Goal: Task Accomplishment & Management: Use online tool/utility

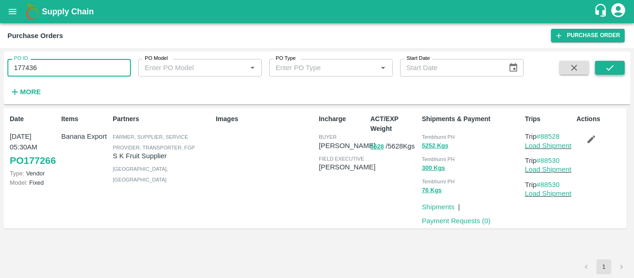
click at [608, 64] on icon "submit" at bounding box center [610, 68] width 10 height 10
click at [64, 67] on input "177436" at bounding box center [68, 68] width 123 height 18
paste input "text"
type input "177442"
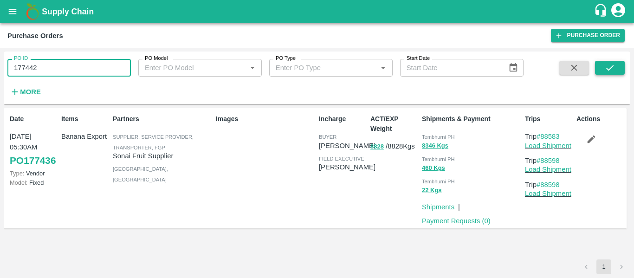
click at [605, 63] on icon "submit" at bounding box center [610, 68] width 10 height 10
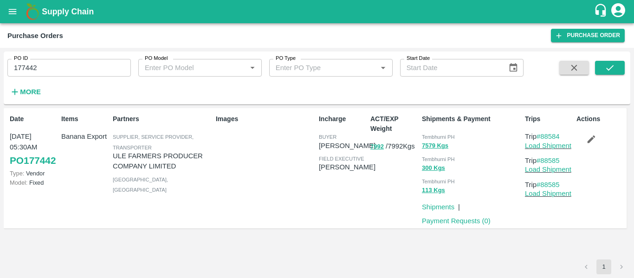
click at [597, 143] on icon "button" at bounding box center [591, 139] width 10 height 10
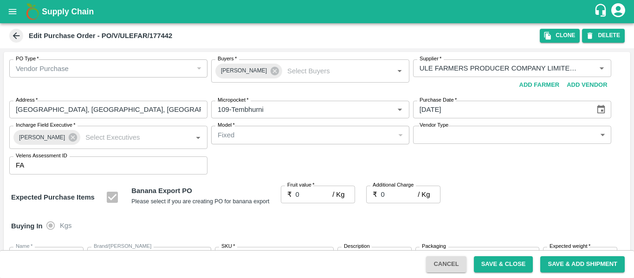
click at [312, 195] on input "0" at bounding box center [314, 195] width 37 height 18
type input "2"
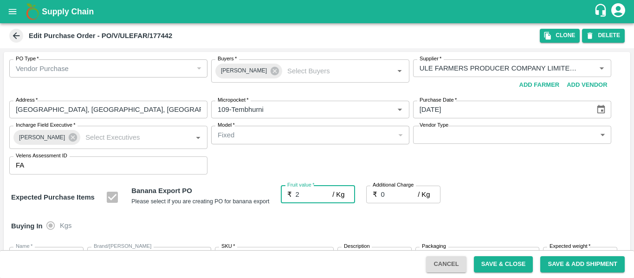
type input "2"
type input "21"
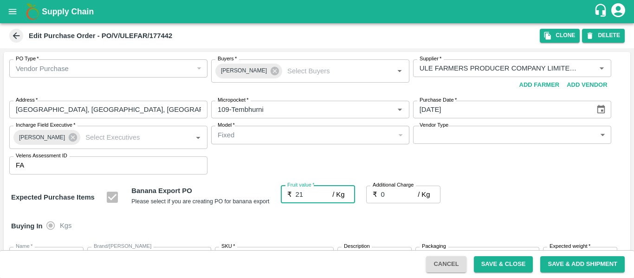
type input "21"
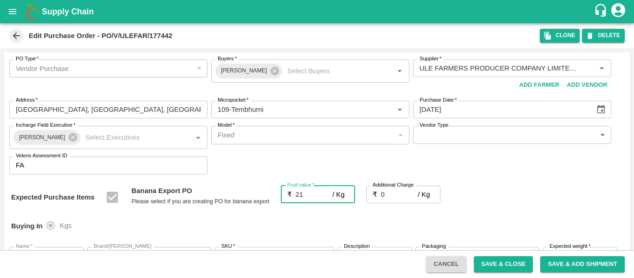
type input "21"
click at [397, 190] on input "0" at bounding box center [399, 195] width 37 height 18
type input "2"
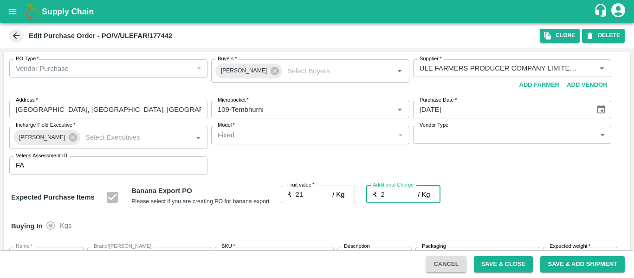
type input "23"
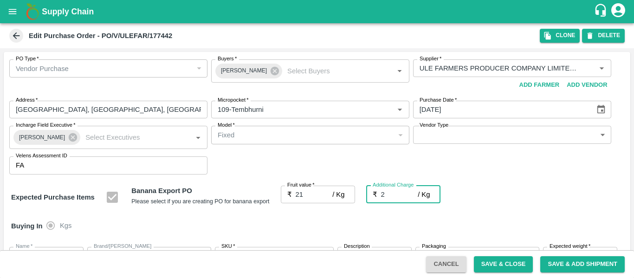
type input "2.7"
type input "23.7"
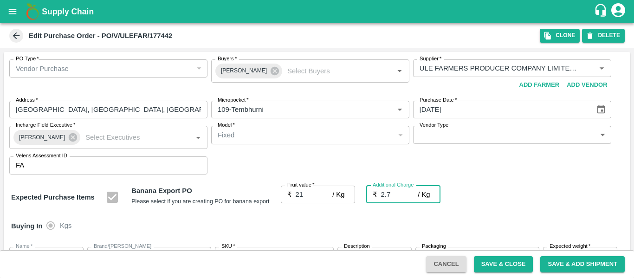
type input "23.7"
type input "2.75"
type input "23.75"
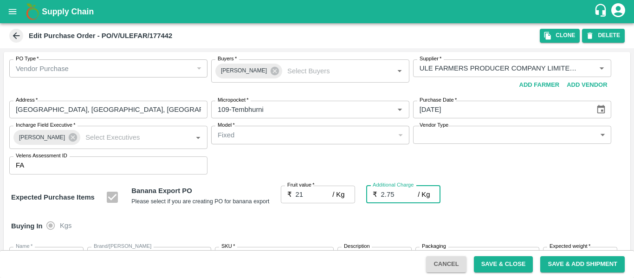
type input "23.75"
click at [271, 71] on icon at bounding box center [275, 71] width 8 height 8
type input "2.75"
click at [243, 71] on input "Buyers   *" at bounding box center [302, 68] width 177 height 12
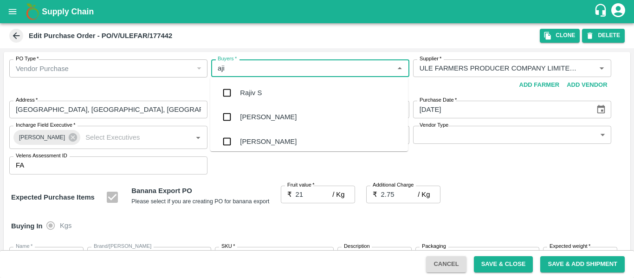
type input "ajit"
click at [247, 99] on div "Ajit Otari" at bounding box center [309, 93] width 198 height 24
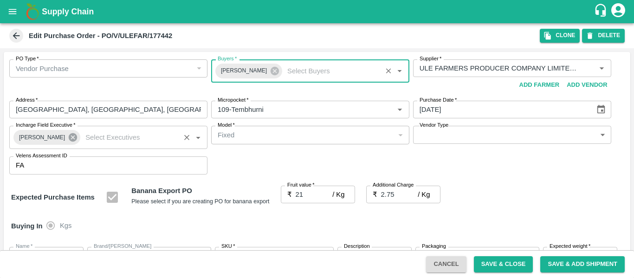
click at [72, 137] on icon at bounding box center [73, 137] width 10 height 10
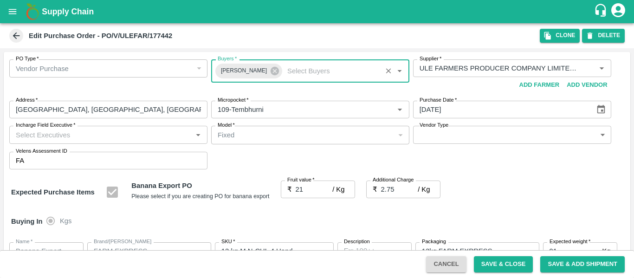
click at [49, 137] on input "Incharge Field Executive   *" at bounding box center [100, 135] width 177 height 12
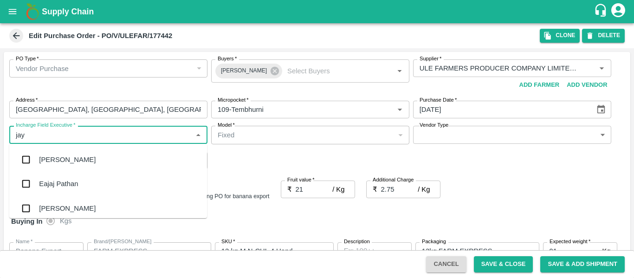
type input "jayd"
click at [57, 165] on div "jaydip Tale" at bounding box center [55, 160] width 32 height 10
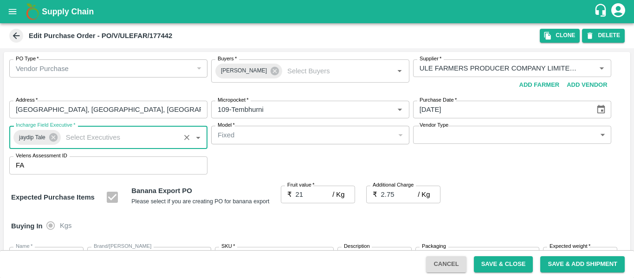
click at [535, 222] on div "Buying In Kgs" at bounding box center [317, 226] width 627 height 27
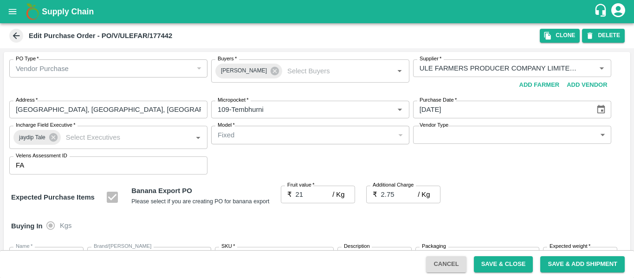
scroll to position [553, 0]
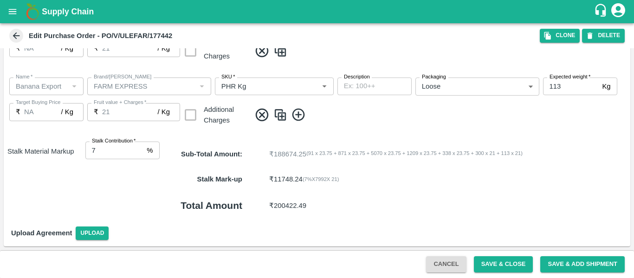
type input "8"
click at [140, 147] on input "8" at bounding box center [114, 151] width 58 height 18
click at [490, 265] on button "Save & Close" at bounding box center [503, 264] width 59 height 16
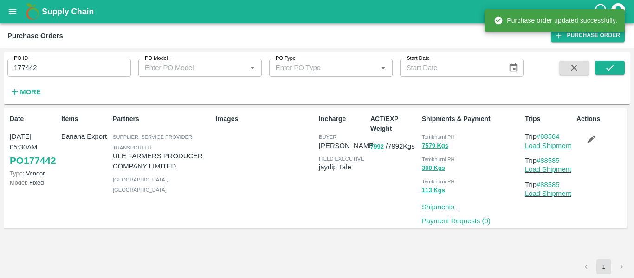
click at [537, 149] on link "Load Shipment" at bounding box center [548, 145] width 46 height 7
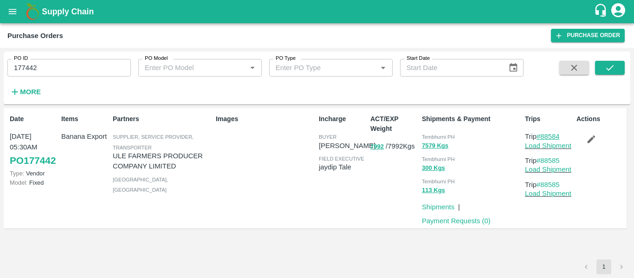
drag, startPoint x: 566, startPoint y: 135, endPoint x: 542, endPoint y: 137, distance: 24.3
click at [542, 137] on p "Trip #88584" at bounding box center [549, 136] width 48 height 10
copy link "88584"
click at [56, 69] on input "177442" at bounding box center [68, 68] width 123 height 18
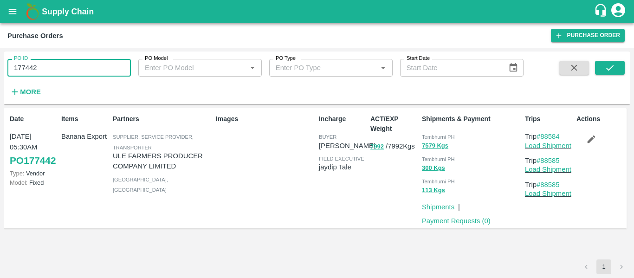
paste input "text"
type input "177549"
click at [604, 70] on button "submit" at bounding box center [610, 68] width 30 height 14
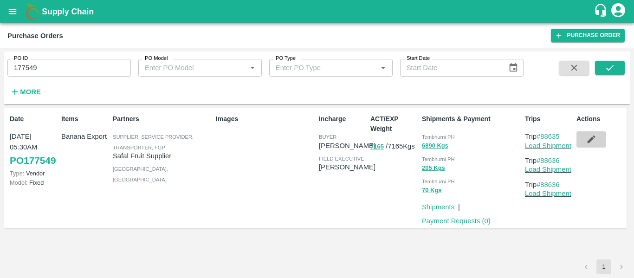
click at [600, 136] on button "button" at bounding box center [592, 139] width 30 height 16
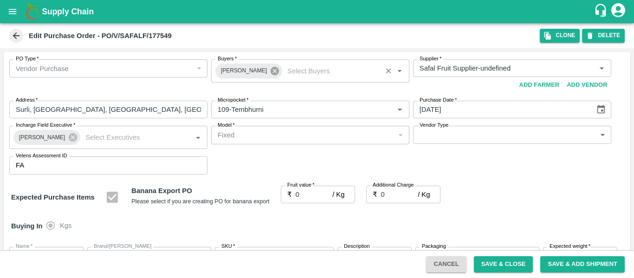
click at [271, 72] on icon at bounding box center [275, 71] width 8 height 8
click at [224, 75] on div "Buyers   *" at bounding box center [310, 68] width 198 height 18
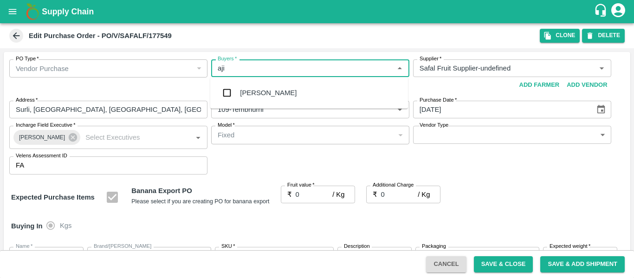
type input "ajit"
click at [240, 94] on div "Ajit Otari" at bounding box center [309, 93] width 198 height 24
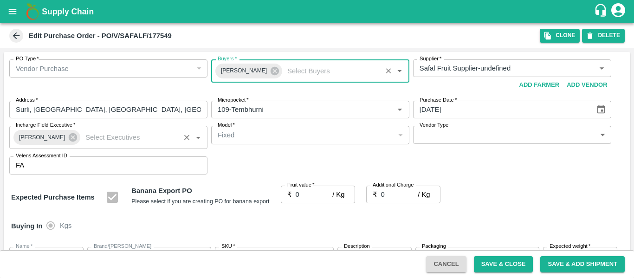
click at [75, 136] on div "Praneeth Kumar Incharge Field Executive   *" at bounding box center [108, 137] width 198 height 23
click at [73, 136] on div "Praneeth Kumar" at bounding box center [46, 137] width 67 height 15
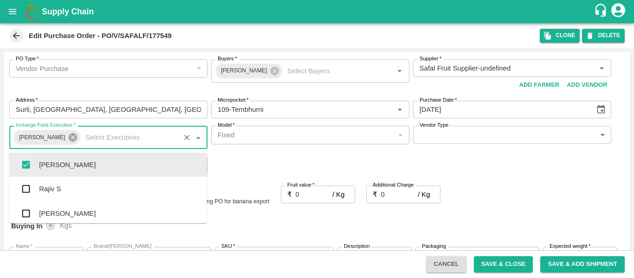
click at [69, 137] on icon at bounding box center [73, 137] width 8 height 8
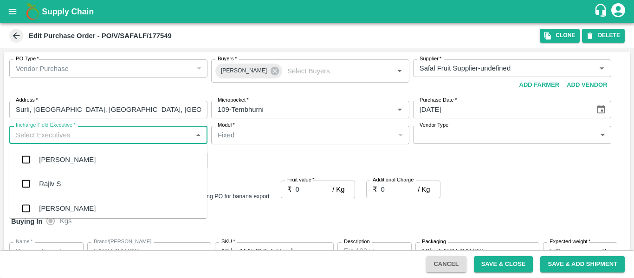
click at [44, 137] on input "Incharge Field Executive   *" at bounding box center [100, 135] width 177 height 12
type input "jayd"
click at [50, 157] on div "jaydip Tale" at bounding box center [55, 160] width 32 height 10
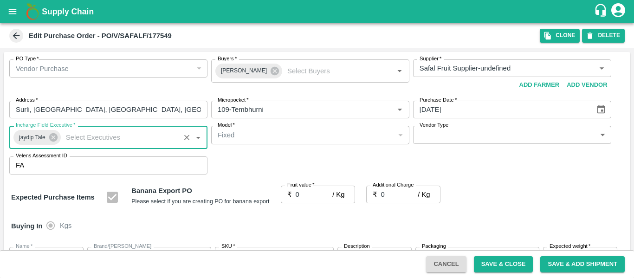
click at [300, 200] on input "0" at bounding box center [314, 195] width 37 height 18
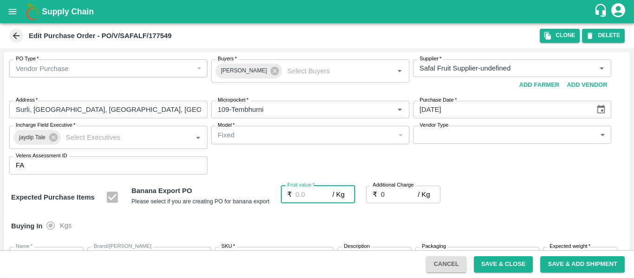
type input "2"
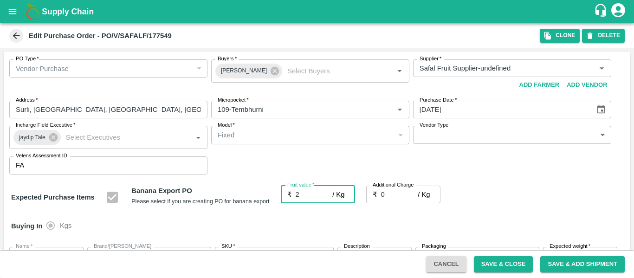
type input "2"
type input "23"
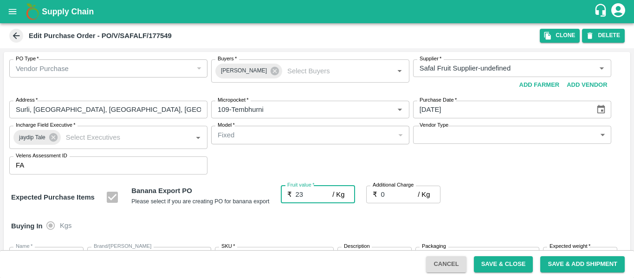
type input "23"
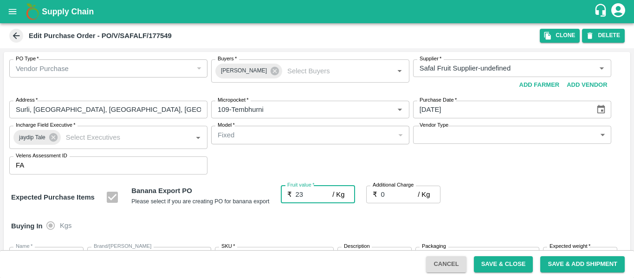
click at [394, 195] on input "0" at bounding box center [399, 195] width 37 height 18
type input "2"
type input "25"
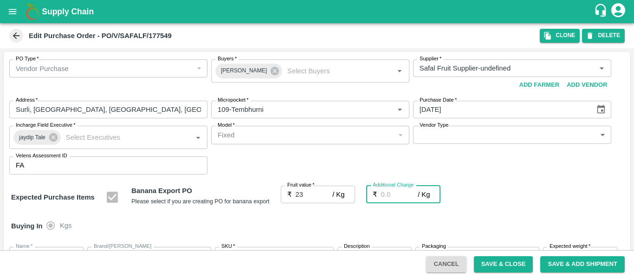
type input "25"
type input "2.7"
type input "25.7"
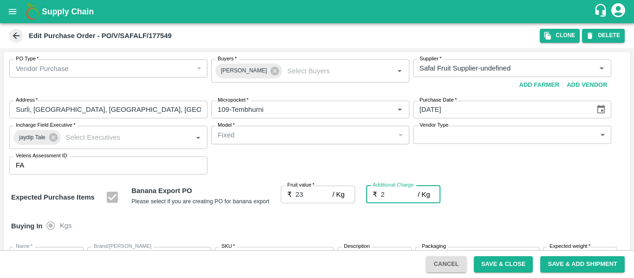
type input "25.7"
type input "2.75"
type input "25.75"
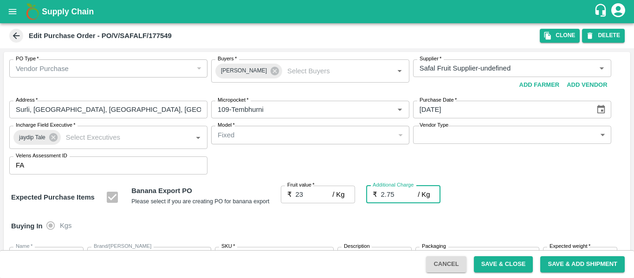
type input "25.75"
type input "2.75"
click at [494, 206] on div "Expected Purchase Items Banana Export PO Please select if you are creating PO f…" at bounding box center [317, 198] width 612 height 24
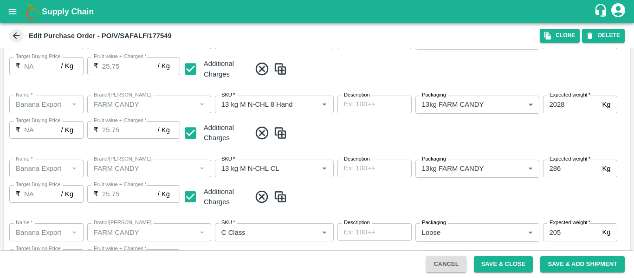
scroll to position [490, 0]
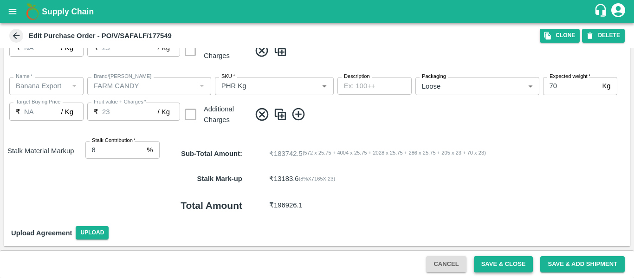
click at [500, 265] on button "Save & Close" at bounding box center [503, 264] width 59 height 16
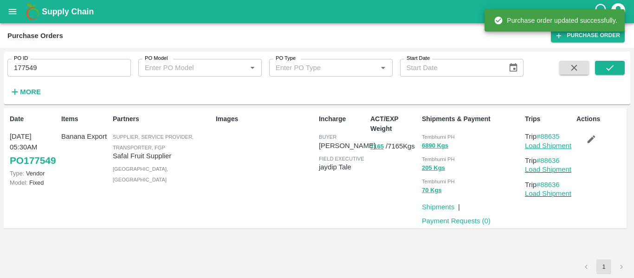
click at [555, 147] on link "Load Shipment" at bounding box center [548, 145] width 46 height 7
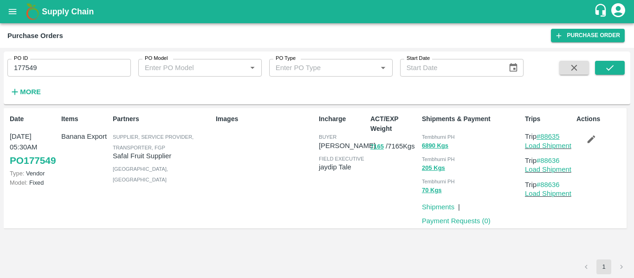
drag, startPoint x: 563, startPoint y: 134, endPoint x: 541, endPoint y: 136, distance: 21.4
click at [541, 136] on p "Trip #88635" at bounding box center [549, 136] width 48 height 10
copy link "88635"
click at [63, 65] on input "177549" at bounding box center [68, 68] width 123 height 18
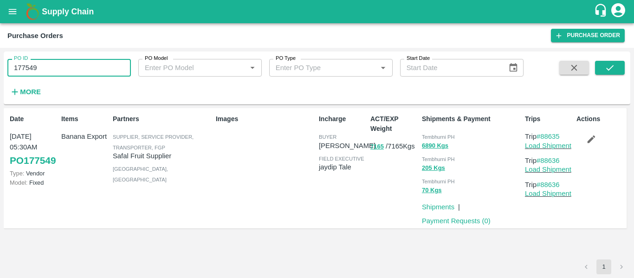
paste input "text"
type input "177469"
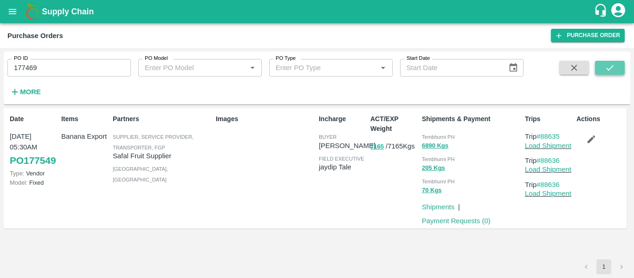
click at [606, 69] on icon "submit" at bounding box center [610, 68] width 10 height 10
click at [587, 144] on icon "button" at bounding box center [591, 139] width 10 height 10
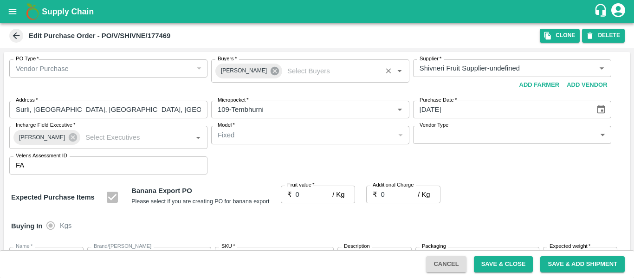
click at [271, 73] on icon at bounding box center [275, 71] width 8 height 8
click at [247, 72] on input "Buyers   *" at bounding box center [302, 68] width 177 height 12
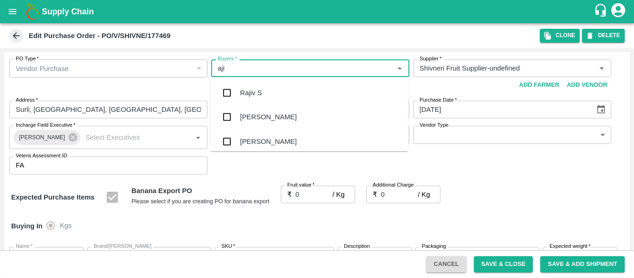
type input "ajit"
click at [249, 86] on div "Ajit Otari" at bounding box center [309, 93] width 198 height 24
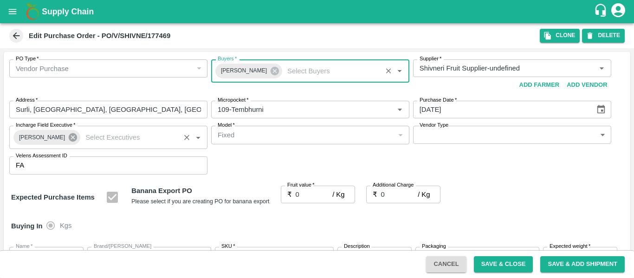
click at [69, 139] on icon at bounding box center [73, 137] width 8 height 8
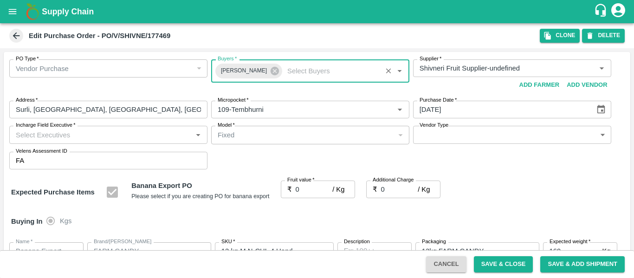
click at [49, 138] on input "Incharge Field Executive   *" at bounding box center [100, 135] width 177 height 12
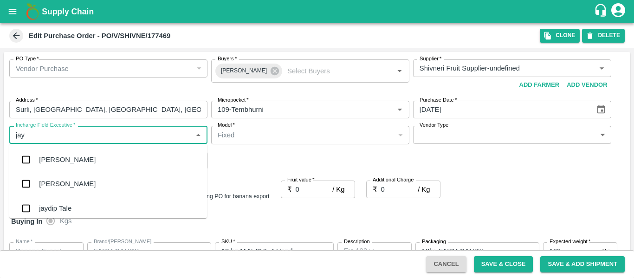
type input "jayd"
click at [53, 159] on div "jaydip Tale" at bounding box center [55, 160] width 32 height 10
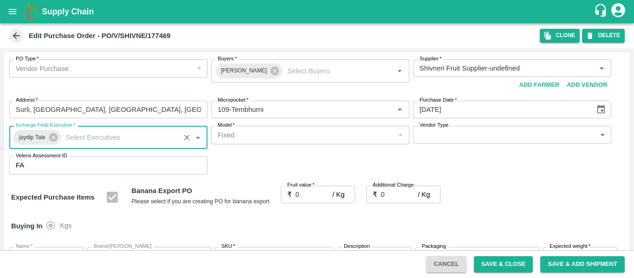
click at [300, 193] on input "0" at bounding box center [314, 195] width 37 height 18
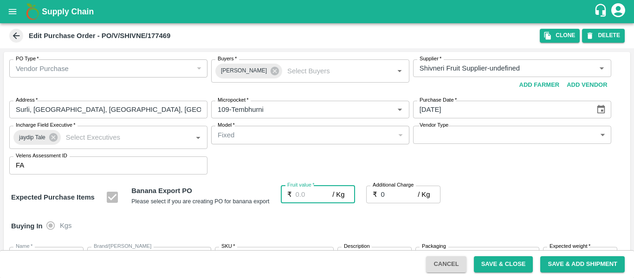
type input "2"
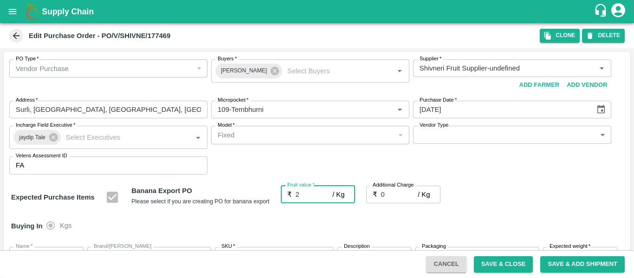
type input "2"
type input "26"
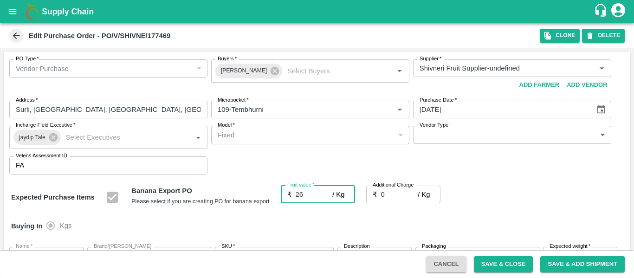
type input "26"
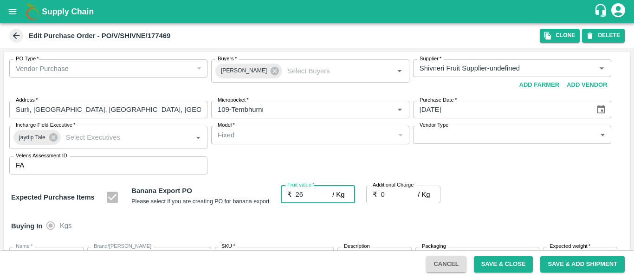
type input "26"
click at [393, 196] on input "0" at bounding box center [399, 195] width 37 height 18
type input "2"
type input "28"
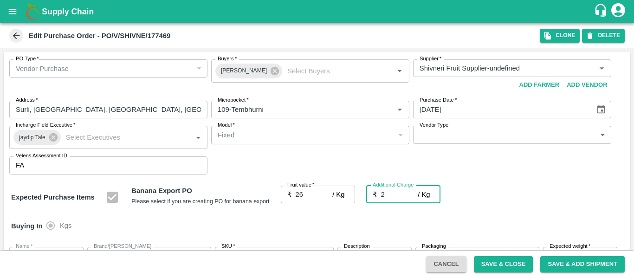
type input "28"
type input "2.7"
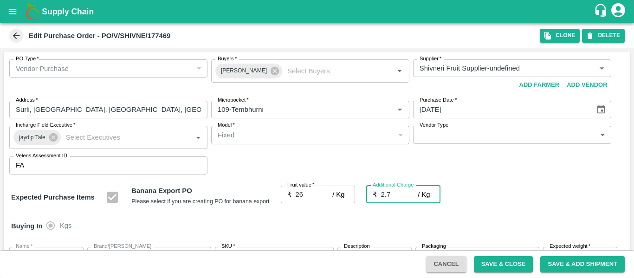
type input "28.7"
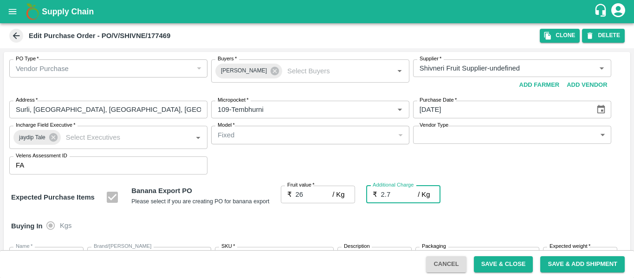
type input "2.75"
type input "28.75"
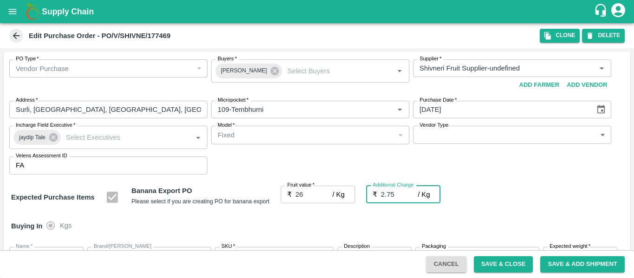
type input "28.75"
type input "2.75"
click at [552, 203] on div "Expected Purchase Items Banana Export PO Please select if you are creating PO f…" at bounding box center [317, 198] width 612 height 24
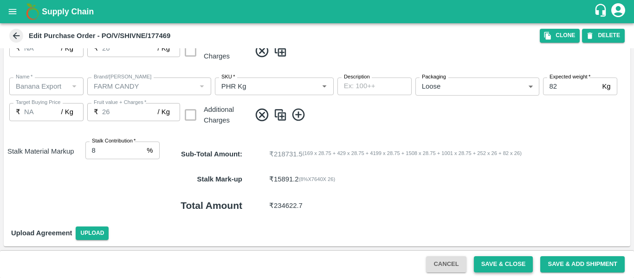
click at [505, 270] on button "Save & Close" at bounding box center [503, 264] width 59 height 16
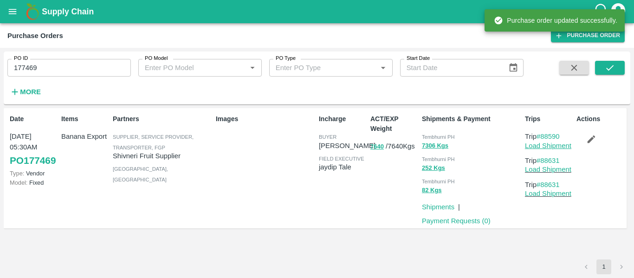
click at [544, 144] on link "Load Shipment" at bounding box center [548, 145] width 46 height 7
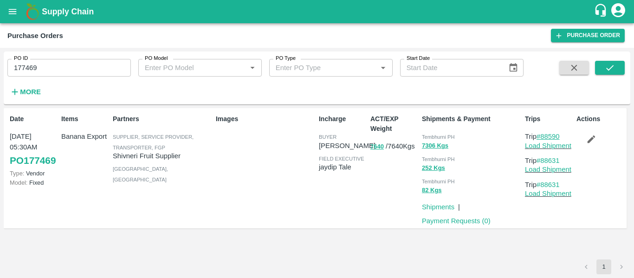
drag, startPoint x: 572, startPoint y: 135, endPoint x: 541, endPoint y: 136, distance: 30.7
click at [541, 136] on p "Trip #88590" at bounding box center [549, 136] width 48 height 10
click at [572, 136] on p "Trip #88590" at bounding box center [549, 136] width 48 height 10
drag, startPoint x: 565, startPoint y: 135, endPoint x: 542, endPoint y: 137, distance: 22.9
click at [542, 137] on p "Trip #88590" at bounding box center [549, 136] width 48 height 10
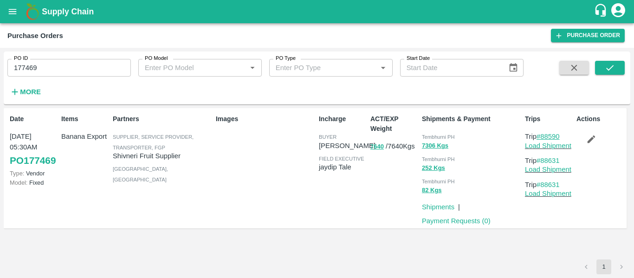
copy link "88590"
click at [69, 65] on input "177469" at bounding box center [68, 68] width 123 height 18
paste input "text"
type input "177460"
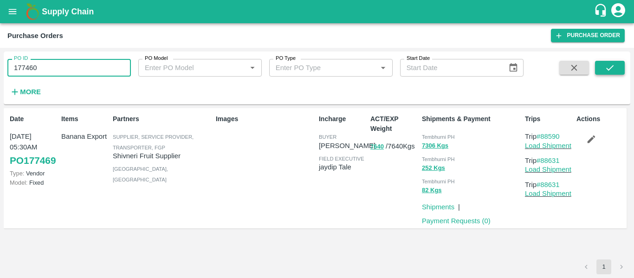
click at [611, 65] on icon "submit" at bounding box center [610, 68] width 10 height 10
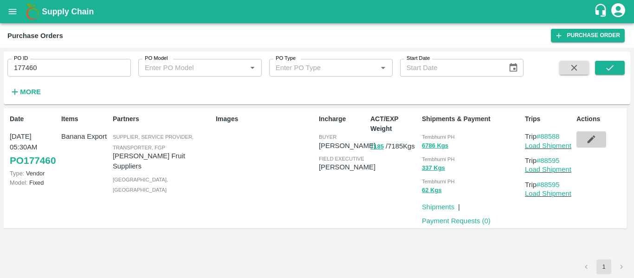
click at [581, 143] on button "button" at bounding box center [592, 139] width 30 height 16
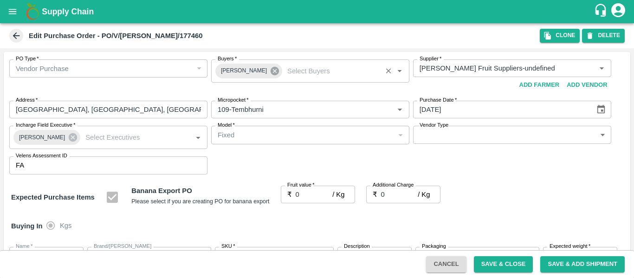
click at [271, 74] on icon at bounding box center [275, 71] width 8 height 8
click at [235, 70] on input "Buyers   *" at bounding box center [302, 68] width 177 height 12
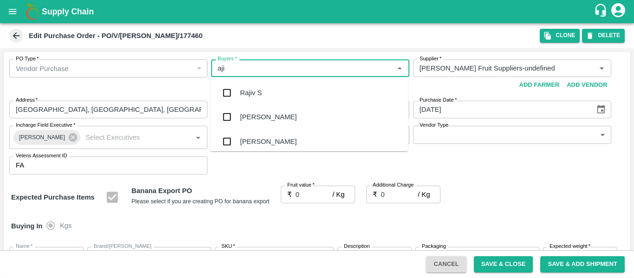
type input "ajit"
click at [239, 91] on div "Ajit Otari" at bounding box center [309, 93] width 198 height 24
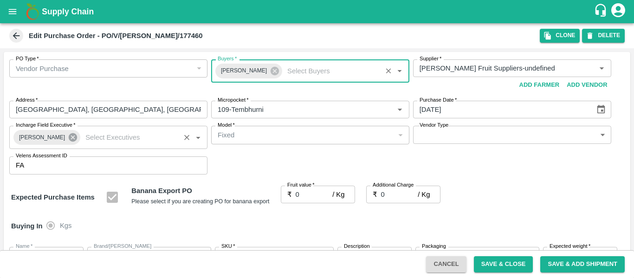
click at [69, 140] on icon at bounding box center [73, 137] width 8 height 8
click at [82, 138] on input "Incharge Field Executive   *" at bounding box center [130, 137] width 96 height 12
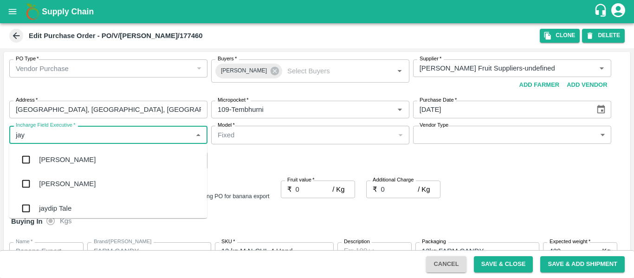
type input "jayd"
click at [56, 157] on div "jaydip Tale" at bounding box center [55, 160] width 32 height 10
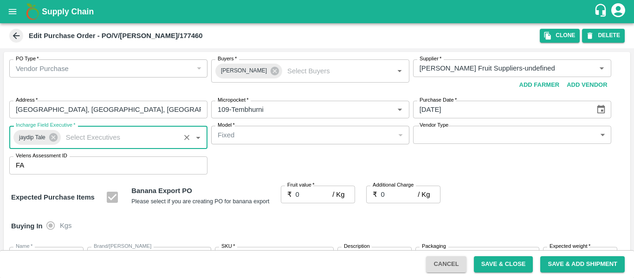
click at [305, 193] on input "0" at bounding box center [314, 195] width 37 height 18
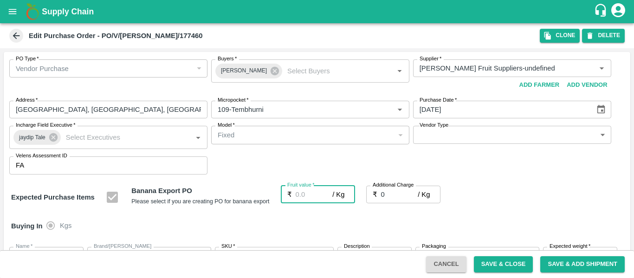
type input "2"
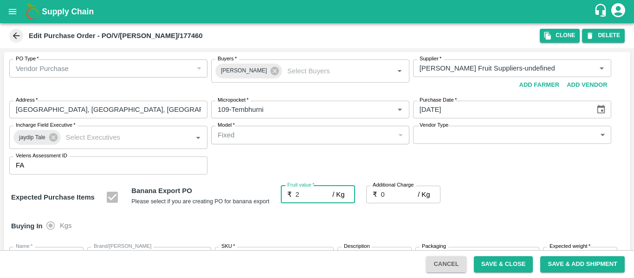
type input "2"
type input "23"
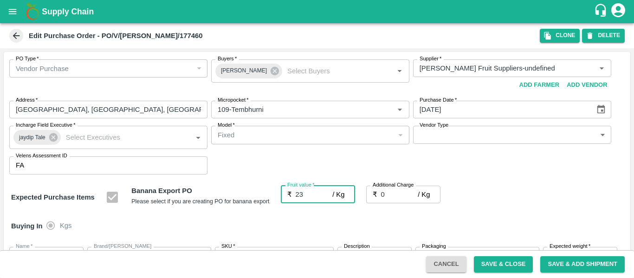
type input "23"
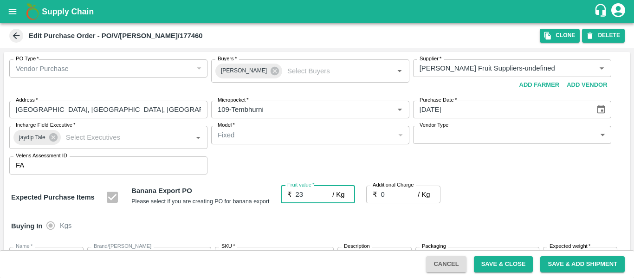
type input "23"
click at [404, 192] on input "0" at bounding box center [399, 195] width 37 height 18
type input "2"
type input "25"
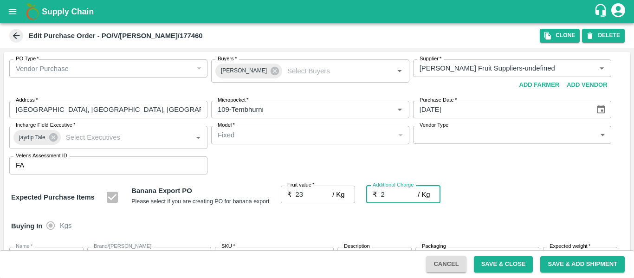
type input "25"
type input "2.7"
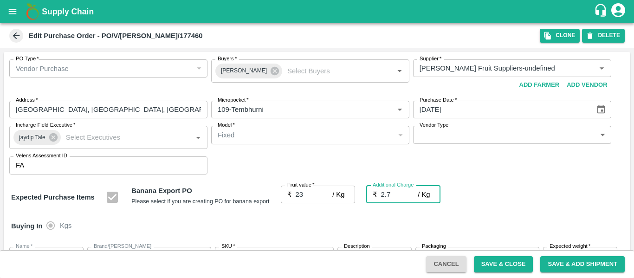
type input "25.7"
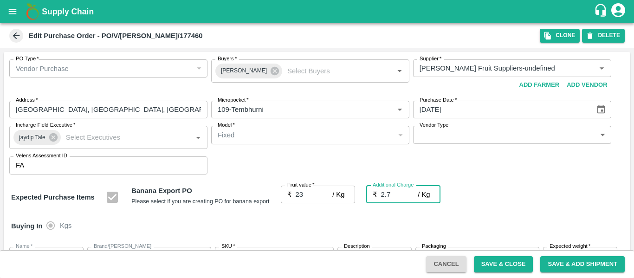
type input "2.75"
type input "25.75"
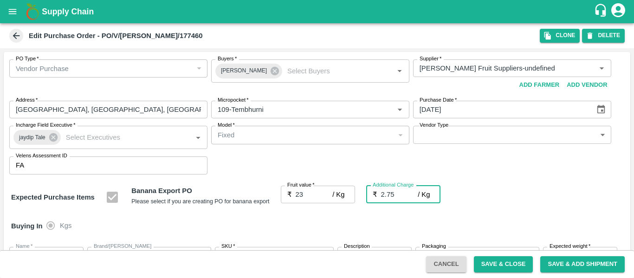
type input "25.75"
type input "2.75"
click at [535, 203] on div "Expected Purchase Items Banana Export PO Please select if you are creating PO f…" at bounding box center [317, 198] width 612 height 24
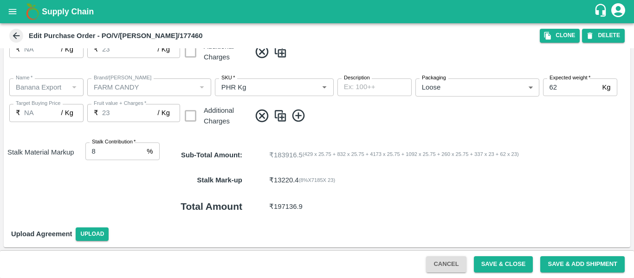
scroll to position [553, 0]
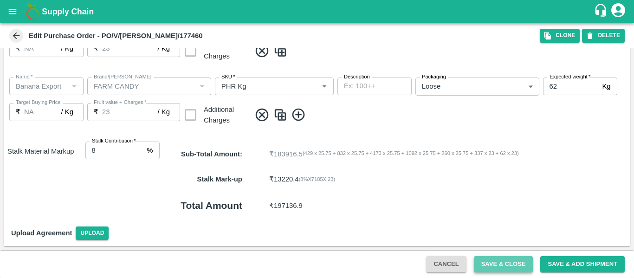
click at [518, 263] on button "Save & Close" at bounding box center [503, 264] width 59 height 16
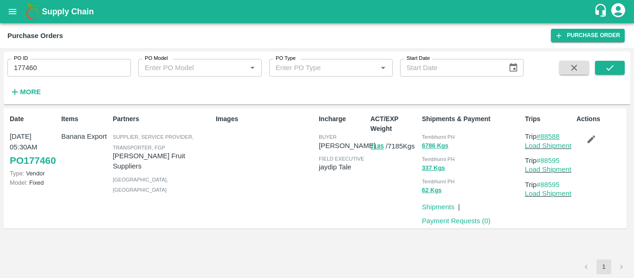
drag, startPoint x: 566, startPoint y: 136, endPoint x: 543, endPoint y: 138, distance: 23.8
click at [543, 138] on p "Trip #88588" at bounding box center [549, 136] width 48 height 10
copy link "88588"
click at [46, 66] on input "177460" at bounding box center [68, 68] width 123 height 18
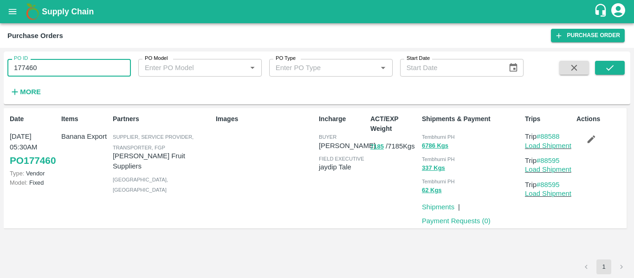
paste input "text"
type input "177255"
click at [592, 71] on span at bounding box center [574, 80] width 37 height 38
click at [615, 71] on icon "submit" at bounding box center [610, 68] width 10 height 10
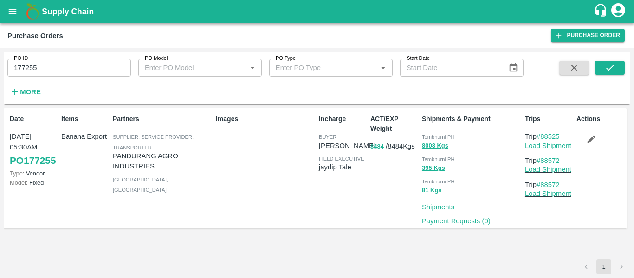
click at [40, 73] on input "177255" at bounding box center [68, 68] width 123 height 18
click at [606, 70] on icon "submit" at bounding box center [610, 68] width 10 height 10
click at [14, 19] on button "open drawer" at bounding box center [12, 11] width 21 height 21
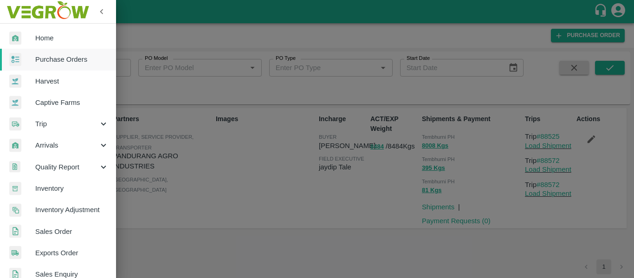
click at [54, 62] on span "Purchase Orders" at bounding box center [71, 59] width 73 height 10
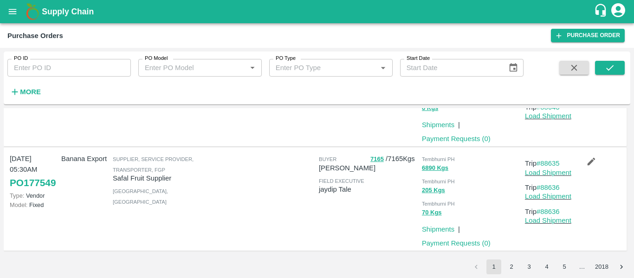
scroll to position [852, 0]
click at [513, 268] on button "2" at bounding box center [511, 267] width 15 height 15
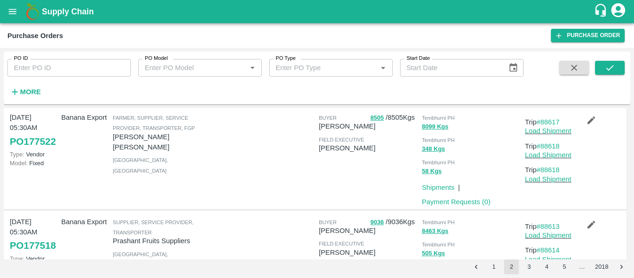
scroll to position [896, 0]
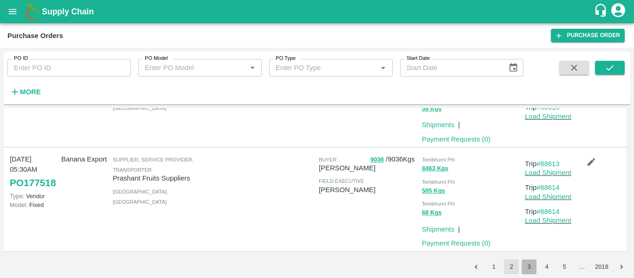
click at [531, 266] on button "3" at bounding box center [529, 267] width 15 height 15
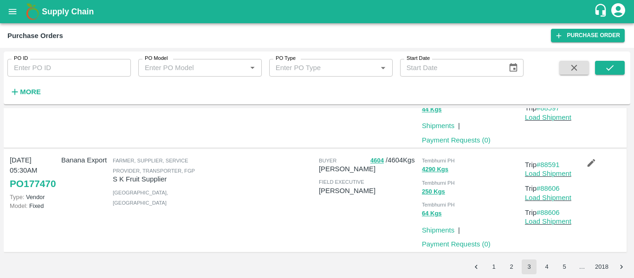
scroll to position [919, 0]
click at [547, 262] on button "4" at bounding box center [546, 267] width 15 height 15
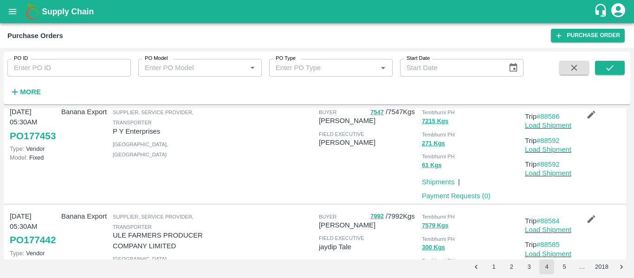
scroll to position [225, 0]
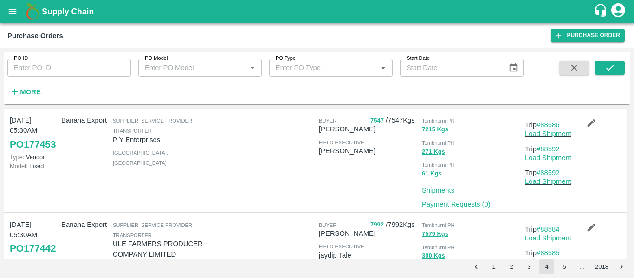
click at [586, 125] on icon "button" at bounding box center [591, 123] width 10 height 10
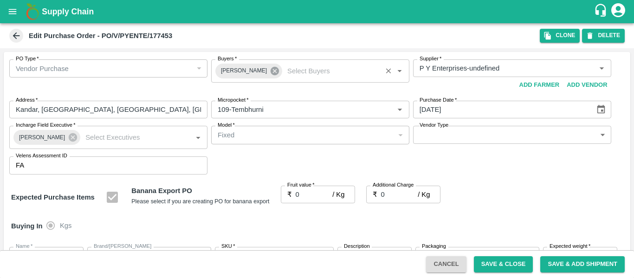
click at [271, 73] on icon at bounding box center [275, 71] width 8 height 8
click at [246, 71] on input "Buyers   *" at bounding box center [302, 68] width 177 height 12
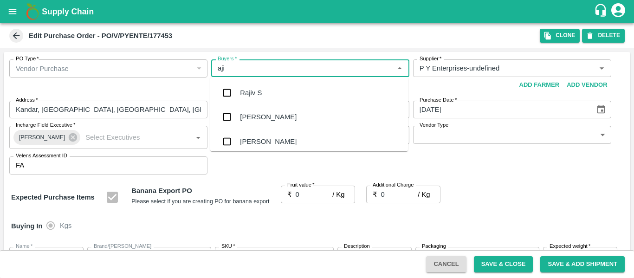
type input "ajit"
click at [247, 91] on div "Ajit Otari" at bounding box center [268, 93] width 57 height 10
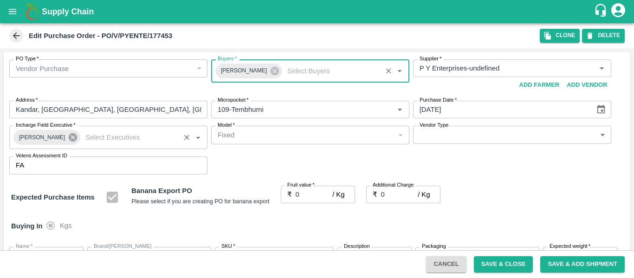
click at [69, 140] on icon at bounding box center [73, 137] width 8 height 8
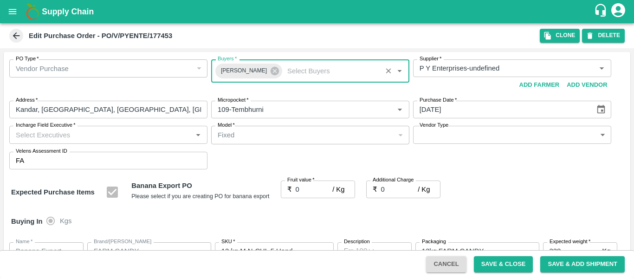
click at [62, 139] on input "Incharge Field Executive   *" at bounding box center [100, 135] width 177 height 12
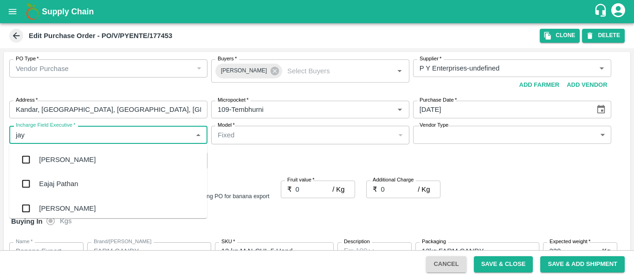
type input "jayd"
click at [66, 155] on div "jaydip Tale" at bounding box center [55, 160] width 32 height 10
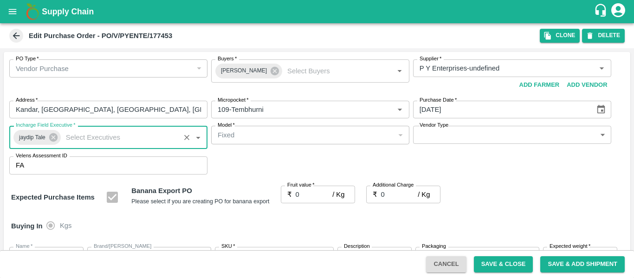
click at [309, 190] on input "0" at bounding box center [314, 195] width 37 height 18
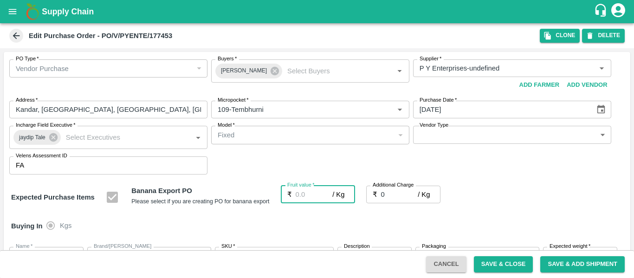
type input "2"
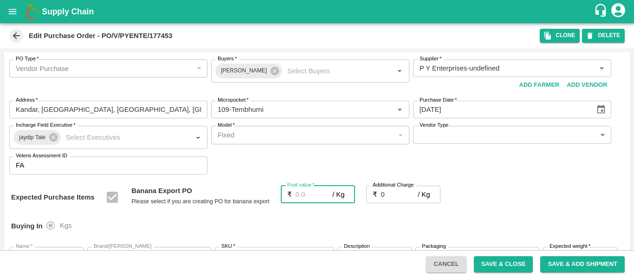
type input "2"
type input "23"
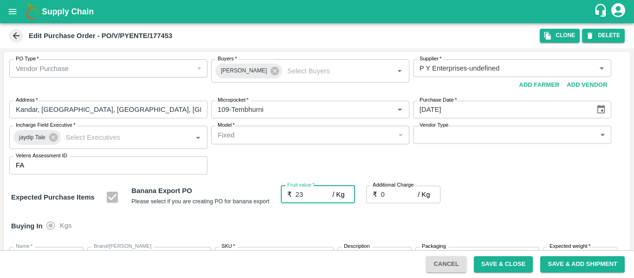
type input "23"
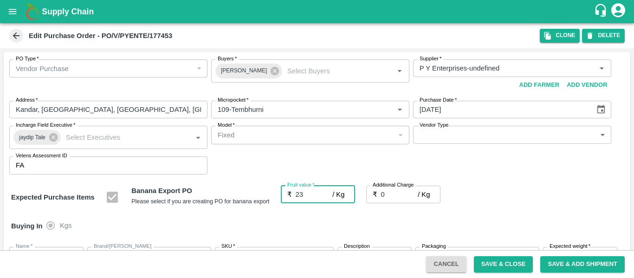
click at [393, 193] on input "0" at bounding box center [399, 195] width 37 height 18
type input "2"
type input "25"
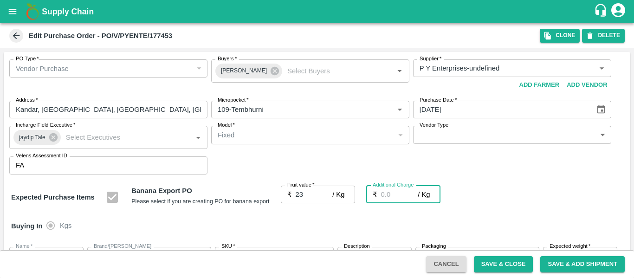
type input "25"
type input "2.7"
type input "25.7"
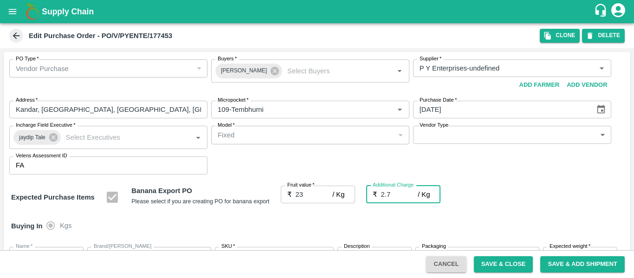
type input "25.7"
type input "2.75"
type input "25.75"
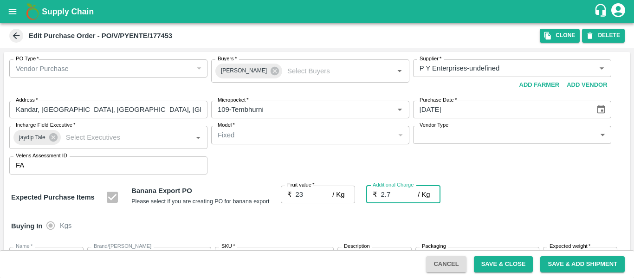
type input "25.75"
type input "2.75"
click at [537, 219] on div "Buying In Kgs" at bounding box center [317, 226] width 627 height 27
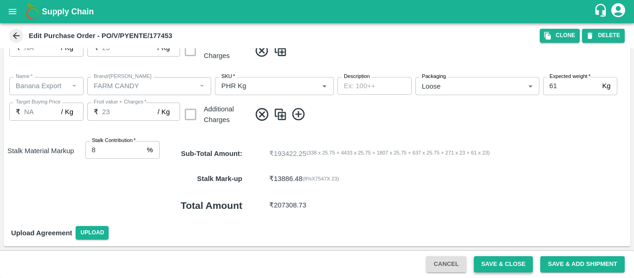
click at [495, 262] on button "Save & Close" at bounding box center [503, 264] width 59 height 16
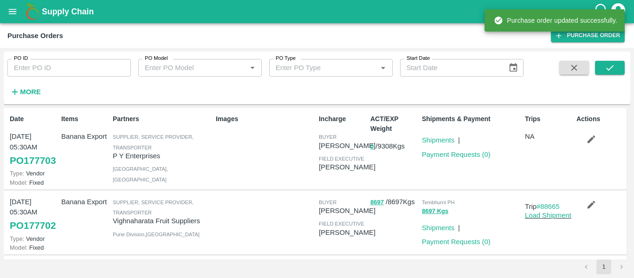
click at [71, 66] on input "PO ID" at bounding box center [68, 68] width 123 height 18
paste input "177453"
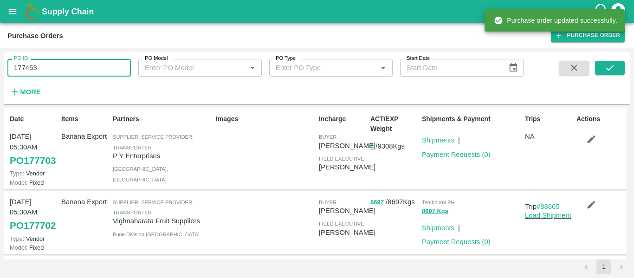
click at [71, 66] on input "177453" at bounding box center [68, 68] width 123 height 18
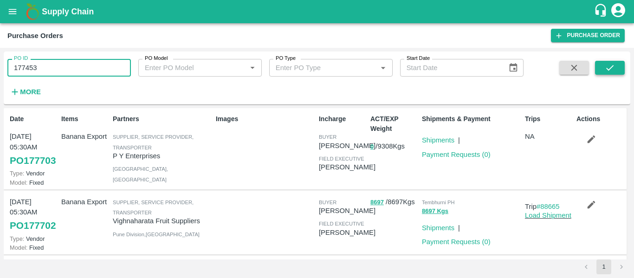
type input "177453"
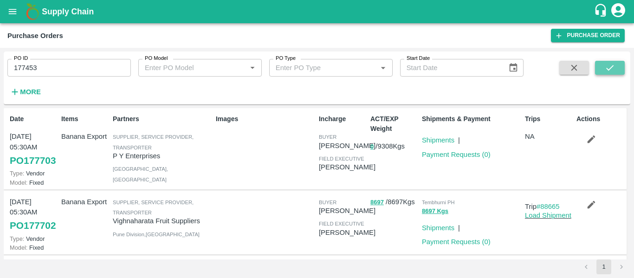
click at [607, 67] on icon "submit" at bounding box center [610, 68] width 10 height 10
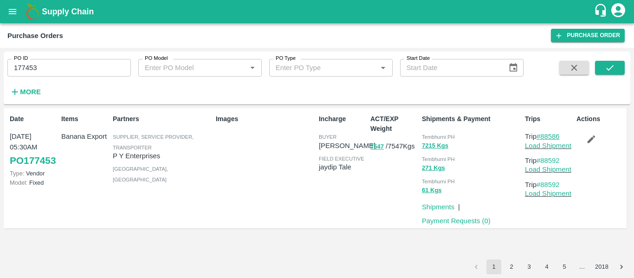
drag, startPoint x: 567, startPoint y: 135, endPoint x: 543, endPoint y: 138, distance: 24.0
click at [543, 138] on p "Trip #88586" at bounding box center [549, 136] width 48 height 10
copy link "88586"
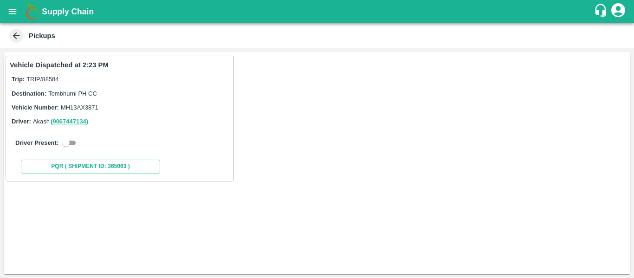
click at [75, 147] on input "checkbox" at bounding box center [65, 142] width 33 height 11
checkbox input "true"
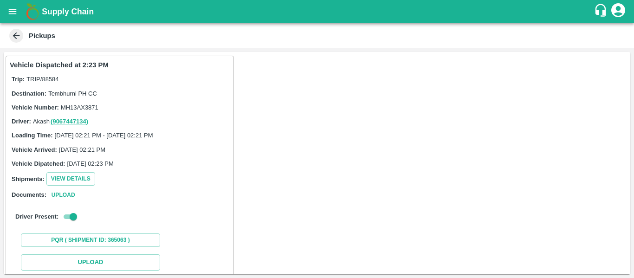
scroll to position [136, 0]
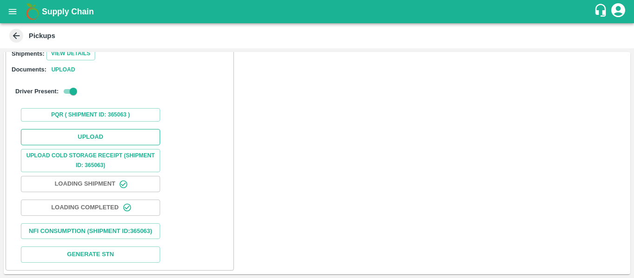
click at [84, 129] on button "Upload" at bounding box center [90, 137] width 139 height 16
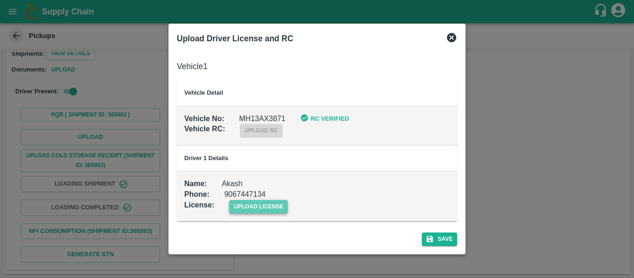
click at [245, 200] on span "upload license" at bounding box center [258, 206] width 59 height 13
click at [0, 0] on input "upload license" at bounding box center [0, 0] width 0 height 0
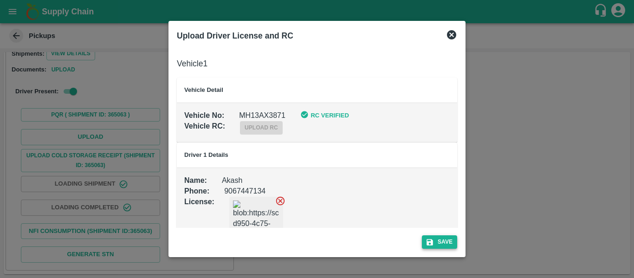
click at [443, 246] on button "Save" at bounding box center [439, 241] width 35 height 13
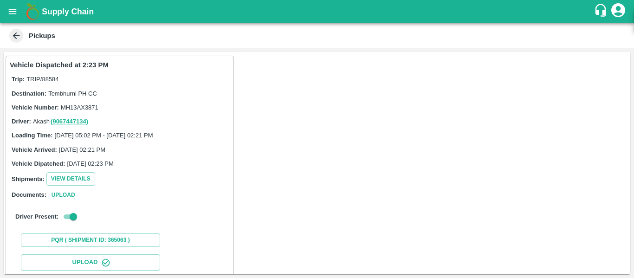
scroll to position [160, 0]
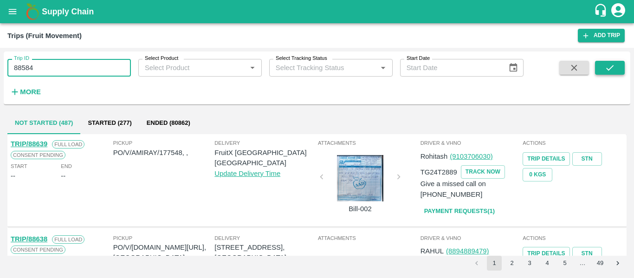
type input "88584"
click at [601, 74] on button "submit" at bounding box center [610, 68] width 30 height 14
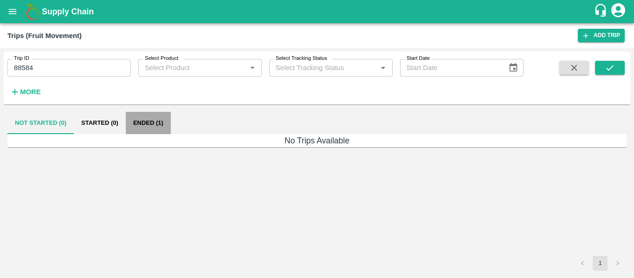
click at [149, 123] on button "Ended (1)" at bounding box center [148, 123] width 45 height 22
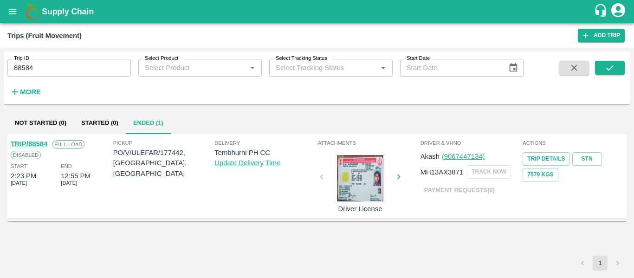
click at [34, 144] on link "TRIP/88584" at bounding box center [29, 143] width 37 height 7
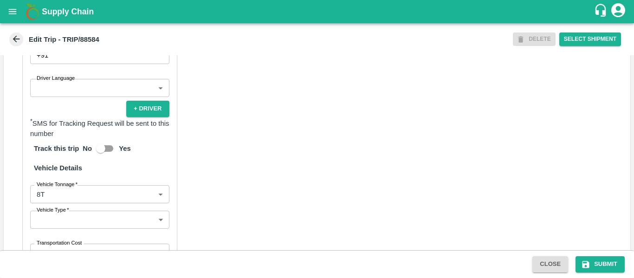
scroll to position [714, 0]
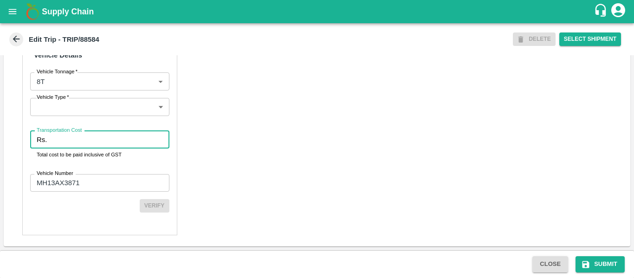
click at [58, 136] on input "Transportation Cost" at bounding box center [110, 140] width 118 height 18
type input "5000"
click at [587, 262] on icon "submit" at bounding box center [586, 264] width 7 height 7
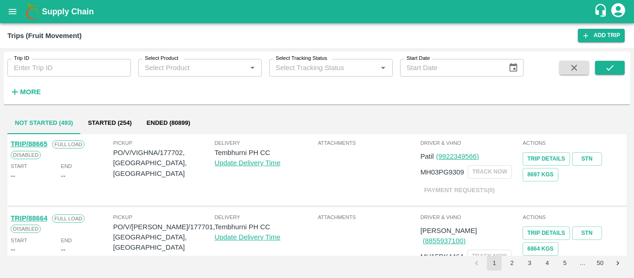
click at [76, 72] on input "Trip ID" at bounding box center [68, 68] width 123 height 18
paste input "88635"
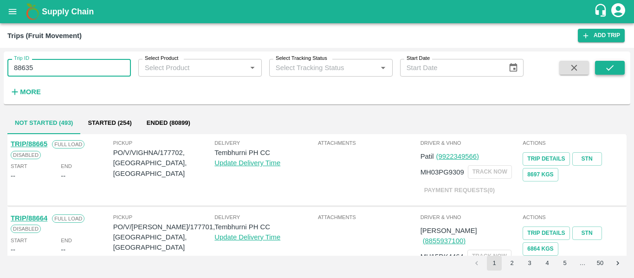
type input "88635"
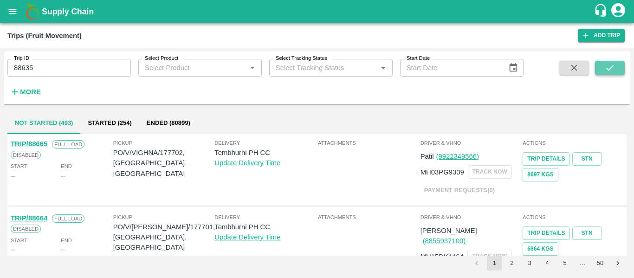
click at [600, 69] on button "submit" at bounding box center [610, 68] width 30 height 14
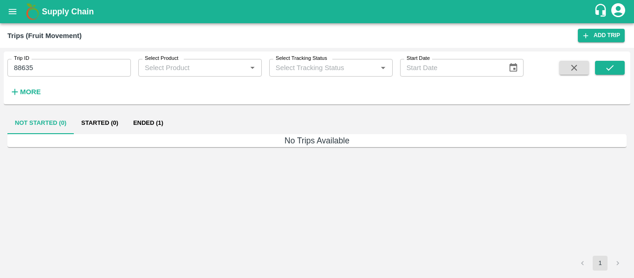
click at [149, 117] on button "Ended (1)" at bounding box center [148, 123] width 45 height 22
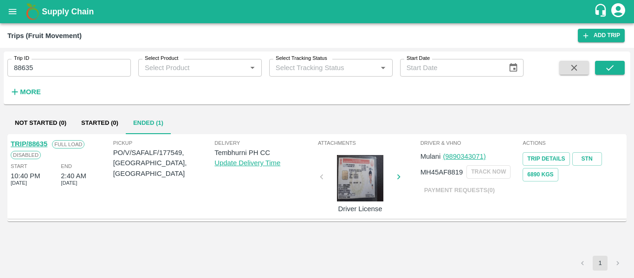
click at [28, 139] on div "TRIP/88635" at bounding box center [29, 144] width 37 height 10
click at [32, 143] on link "TRIP/88635" at bounding box center [29, 143] width 37 height 7
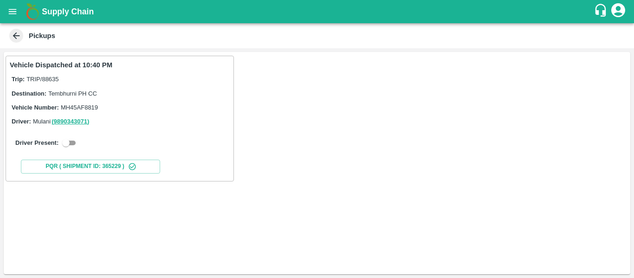
click at [74, 144] on input "checkbox" at bounding box center [65, 142] width 33 height 11
checkbox input "true"
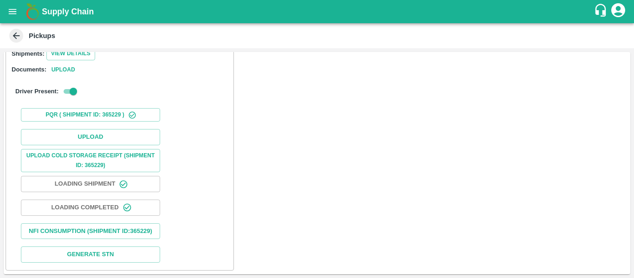
scroll to position [131, 0]
click at [103, 135] on button "Upload" at bounding box center [90, 137] width 139 height 16
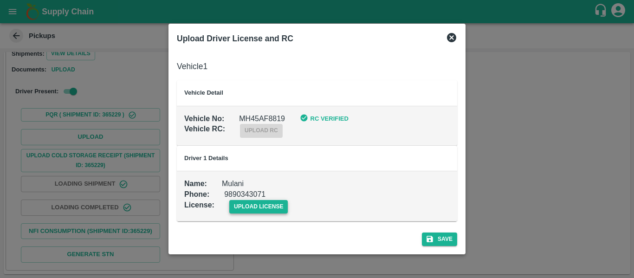
click at [257, 209] on span "upload license" at bounding box center [258, 206] width 59 height 13
click at [0, 0] on input "upload license" at bounding box center [0, 0] width 0 height 0
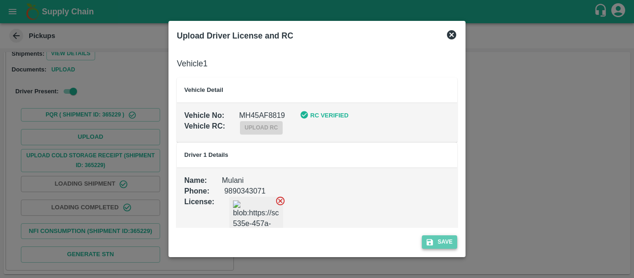
click at [440, 240] on button "Save" at bounding box center [439, 241] width 35 height 13
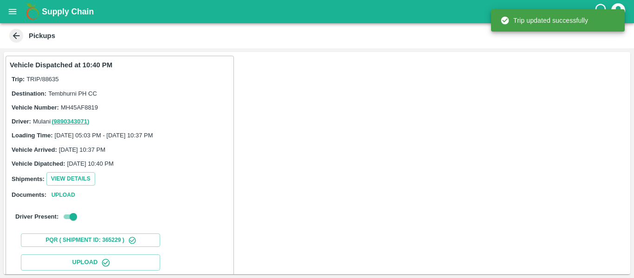
scroll to position [160, 0]
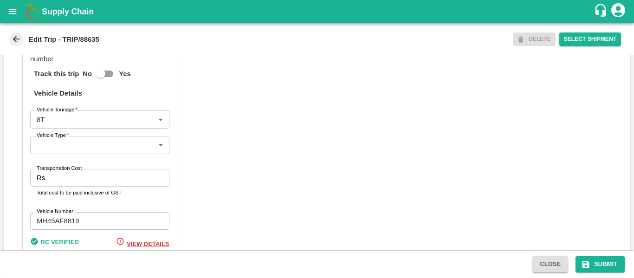
scroll to position [723, 0]
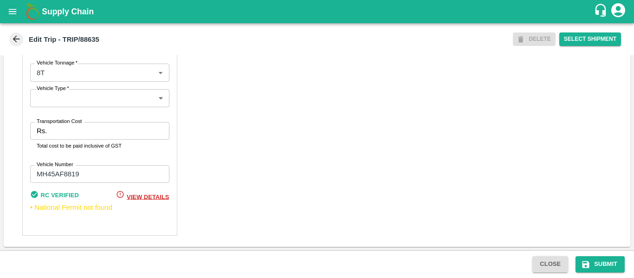
click at [71, 133] on input "Transportation Cost" at bounding box center [110, 131] width 118 height 18
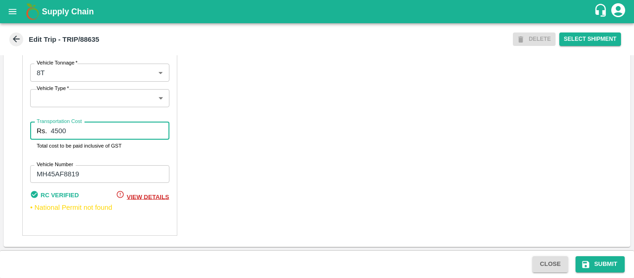
type input "4500"
click at [602, 251] on div "Close Submit" at bounding box center [317, 264] width 634 height 28
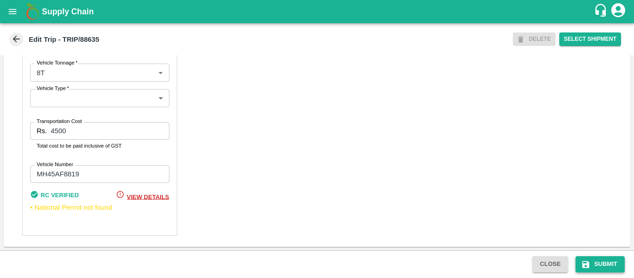
click at [602, 259] on button "Submit" at bounding box center [600, 264] width 49 height 16
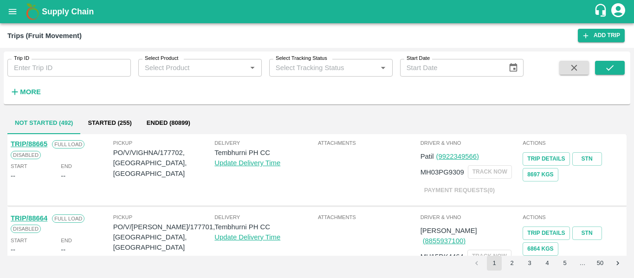
click at [74, 74] on input "Trip ID" at bounding box center [68, 68] width 123 height 18
paste input "88590"
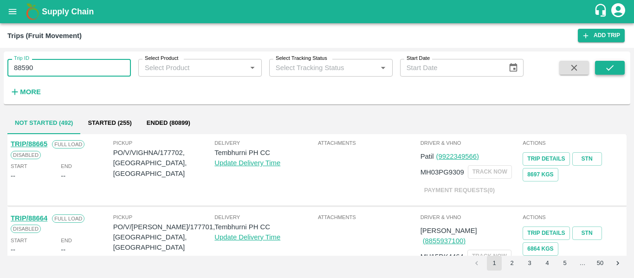
type input "88590"
click at [598, 66] on button "submit" at bounding box center [610, 68] width 30 height 14
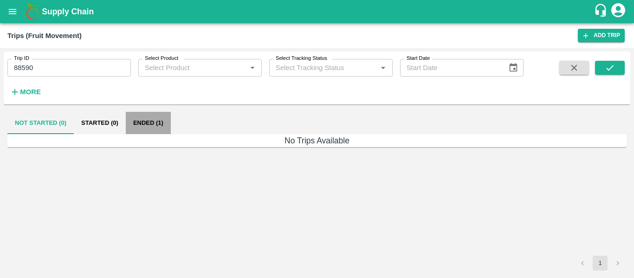
click at [155, 121] on button "Ended (1)" at bounding box center [148, 123] width 45 height 22
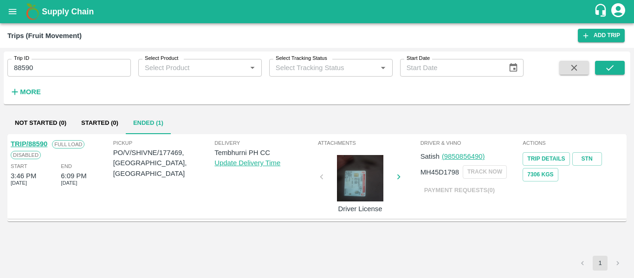
click at [36, 143] on link "TRIP/88590" at bounding box center [29, 143] width 37 height 7
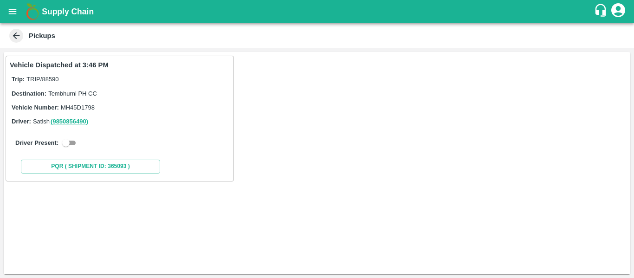
click at [78, 137] on div "Driver Present:" at bounding box center [120, 143] width 220 height 26
click at [77, 144] on input "checkbox" at bounding box center [65, 142] width 33 height 11
checkbox input "true"
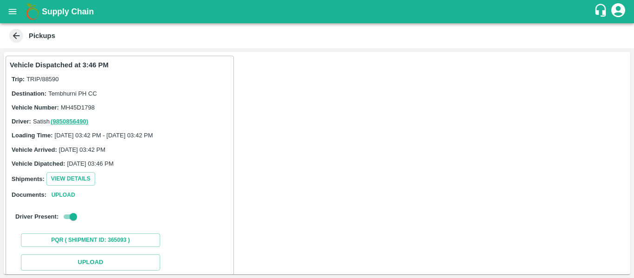
scroll to position [136, 0]
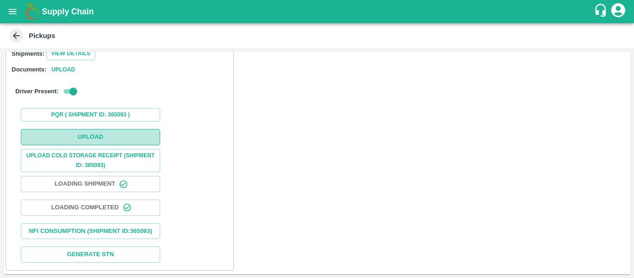
click at [107, 129] on button "Upload" at bounding box center [90, 137] width 139 height 16
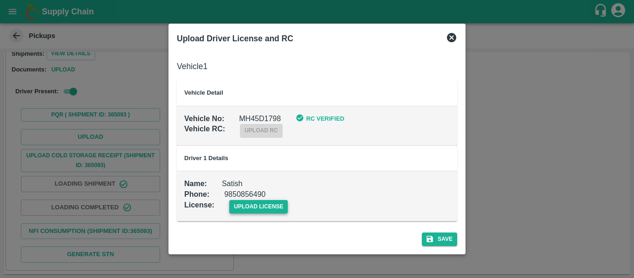
click at [273, 205] on span "upload license" at bounding box center [258, 206] width 59 height 13
click at [0, 0] on input "upload license" at bounding box center [0, 0] width 0 height 0
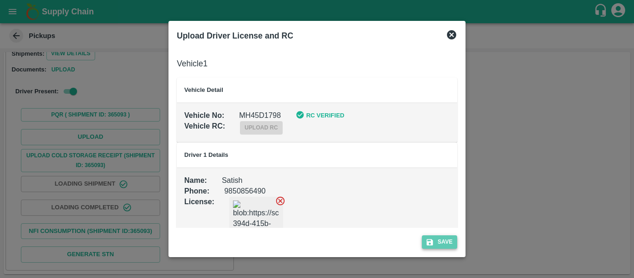
click at [451, 240] on button "Save" at bounding box center [439, 241] width 35 height 13
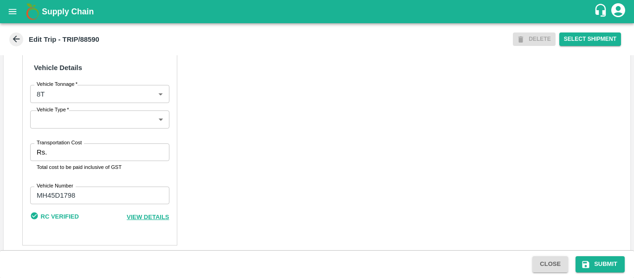
scroll to position [712, 0]
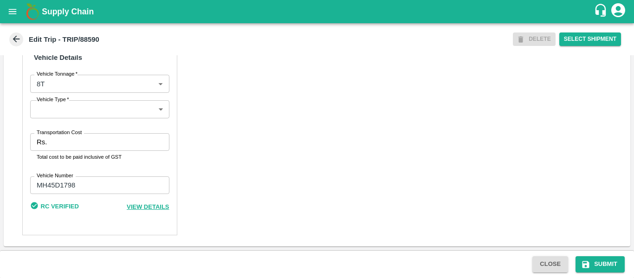
click at [85, 136] on input "Transportation Cost" at bounding box center [110, 142] width 118 height 18
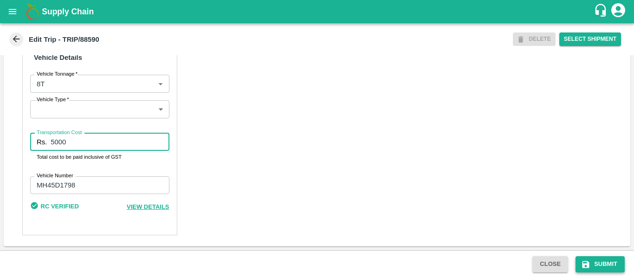
type input "5000"
click at [592, 256] on button "Submit" at bounding box center [600, 264] width 49 height 16
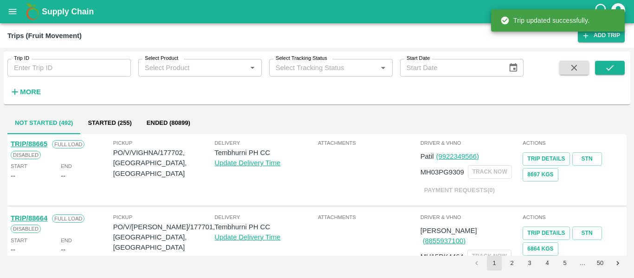
click at [76, 69] on input "Trip ID" at bounding box center [68, 68] width 123 height 18
paste input "88588"
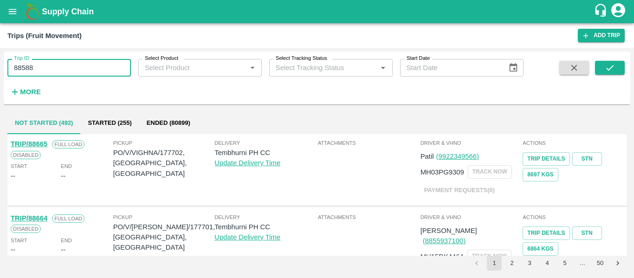
type input "88588"
click at [625, 72] on div "Trip ID 88588 Trip ID Select Product Select Product   * Select Tracking Status …" at bounding box center [317, 77] width 627 height 45
click at [611, 72] on icon "submit" at bounding box center [610, 68] width 10 height 10
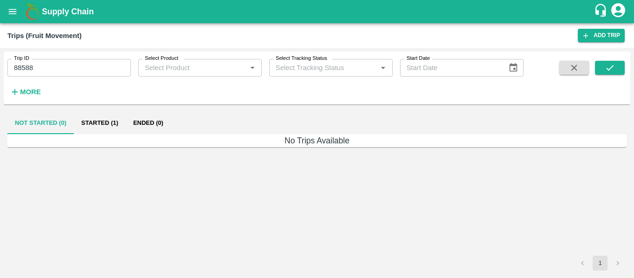
click at [101, 130] on button "Started (1)" at bounding box center [100, 123] width 52 height 22
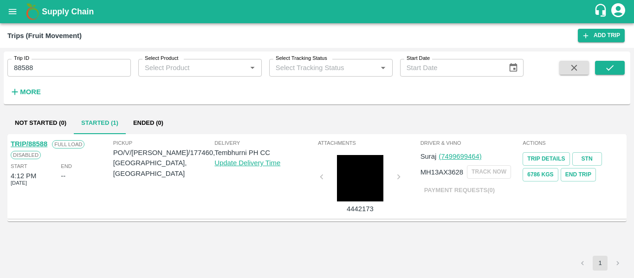
click at [28, 143] on link "TRIP/88588" at bounding box center [29, 143] width 37 height 7
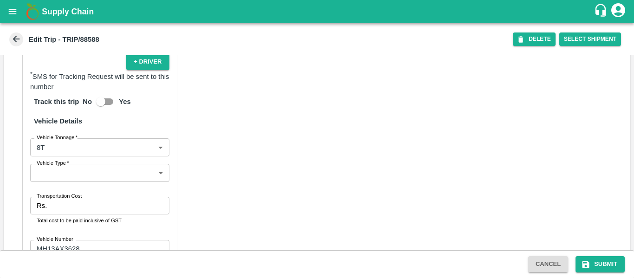
scroll to position [723, 0]
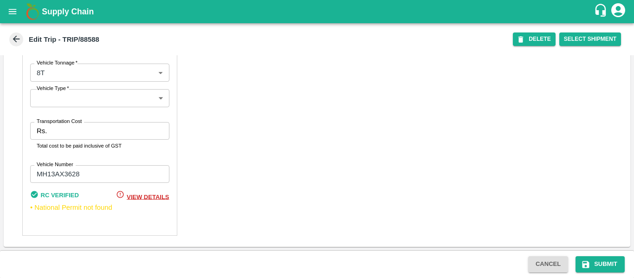
click at [60, 129] on input "Transportation Cost" at bounding box center [110, 131] width 118 height 18
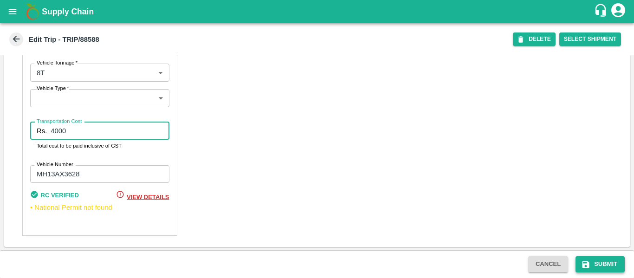
type input "4000"
click at [588, 270] on button "Submit" at bounding box center [600, 264] width 49 height 16
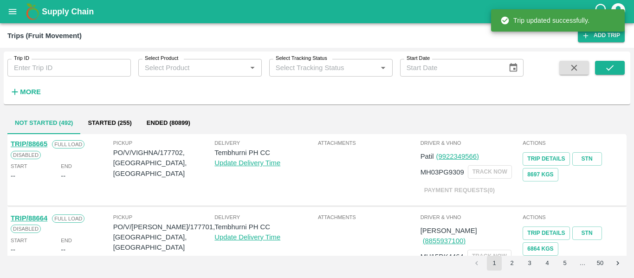
click at [47, 69] on input "Trip ID" at bounding box center [68, 68] width 123 height 18
paste input "88586"
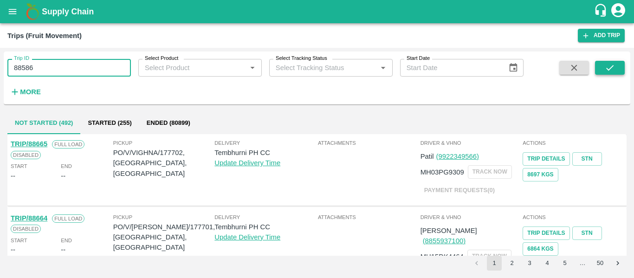
type input "88586"
click at [615, 72] on icon "submit" at bounding box center [610, 68] width 10 height 10
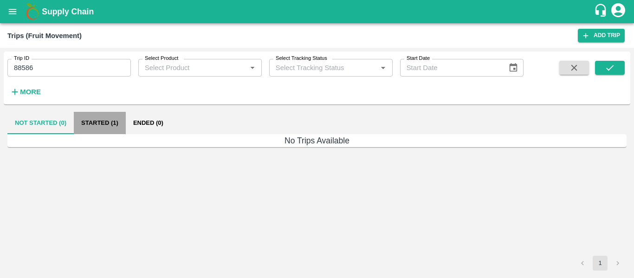
click at [96, 128] on button "Started (1)" at bounding box center [100, 123] width 52 height 22
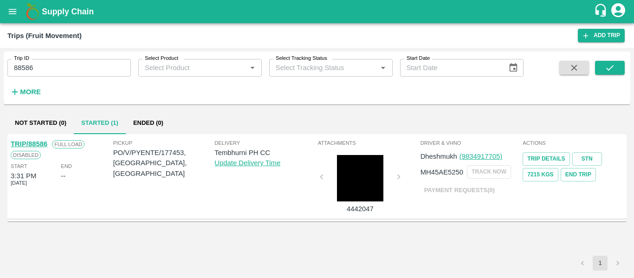
click at [24, 140] on link "TRIP/88586" at bounding box center [29, 143] width 37 height 7
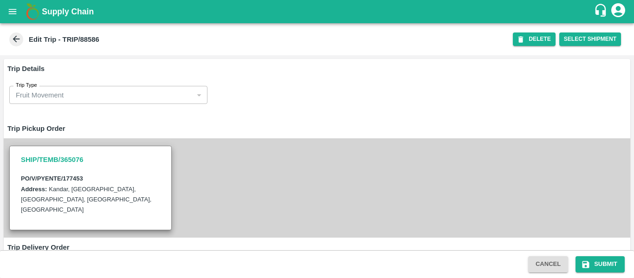
scroll to position [734, 0]
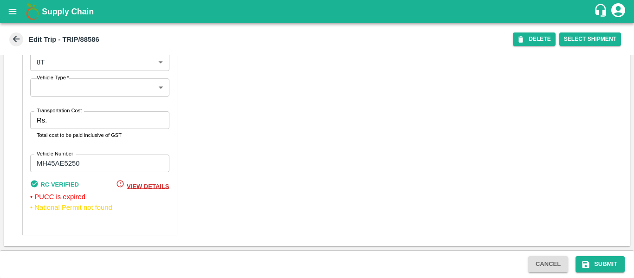
click at [68, 121] on input "Transportation Cost" at bounding box center [110, 120] width 118 height 18
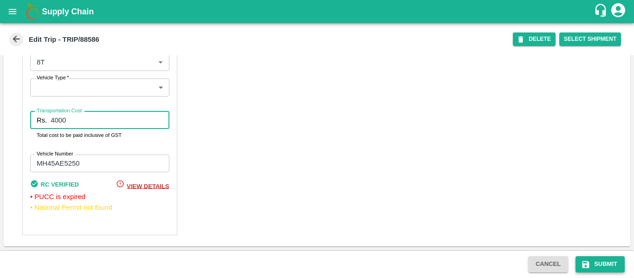
type input "4000"
click at [617, 267] on button "Submit" at bounding box center [600, 264] width 49 height 16
